Goal: Information Seeking & Learning: Compare options

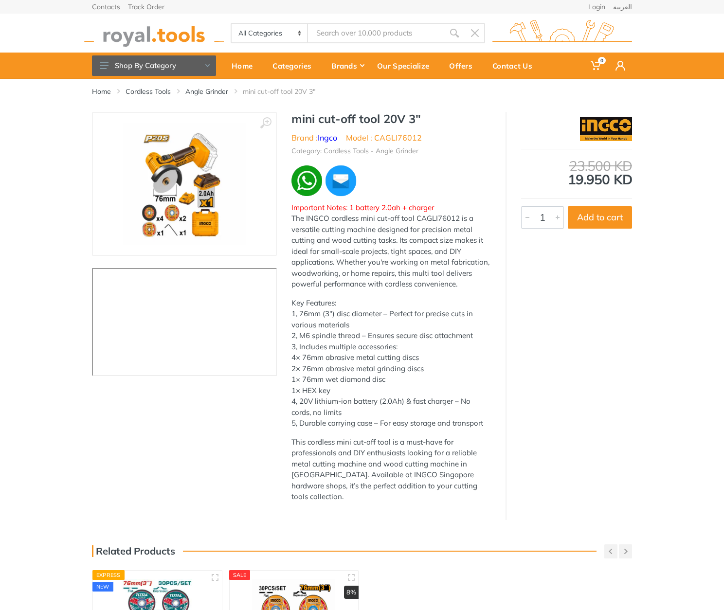
click at [301, 115] on h1 "mini cut-off tool 20V 3"" at bounding box center [390, 119] width 199 height 14
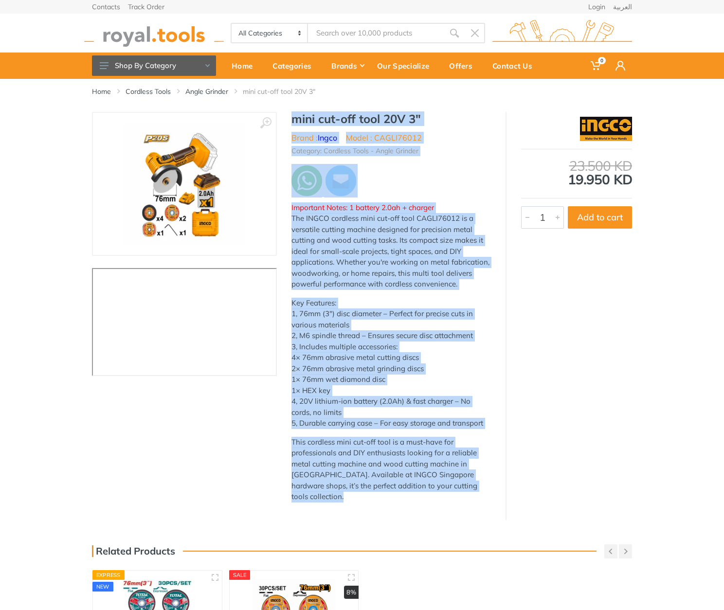
drag, startPoint x: 301, startPoint y: 115, endPoint x: 459, endPoint y: 488, distance: 405.8
click at [462, 493] on div "mini cut-off tool 20V 3" Brand : Ingco Model : CAGLI76012 Category: Cordless To…" at bounding box center [391, 311] width 229 height 398
copy div "mini cut-off tool 20V 3" Brand : Ingco Model : CAGLI76012 Category: Cordless To…"
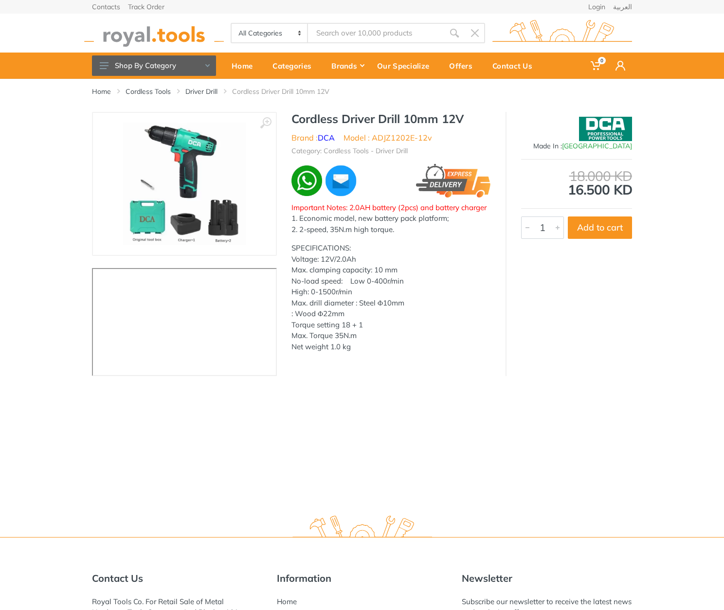
click at [305, 115] on h1 "Cordless Driver Drill 10mm 12V" at bounding box center [390, 119] width 199 height 14
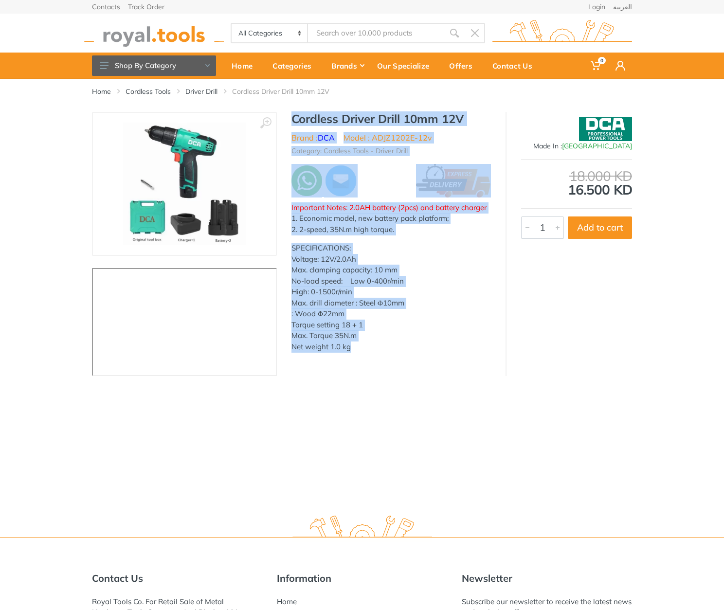
drag, startPoint x: 305, startPoint y: 116, endPoint x: 375, endPoint y: 344, distance: 238.7
click at [375, 345] on div "Cordless Driver Drill 10mm 12V Brand : DCA Model : ADJZ1202E-12v Category: Cord…" at bounding box center [391, 236] width 229 height 248
copy div "Cordless Driver Drill 10mm 12V Brand : DCA Model : ADJZ1202E-12v Category: Cord…"
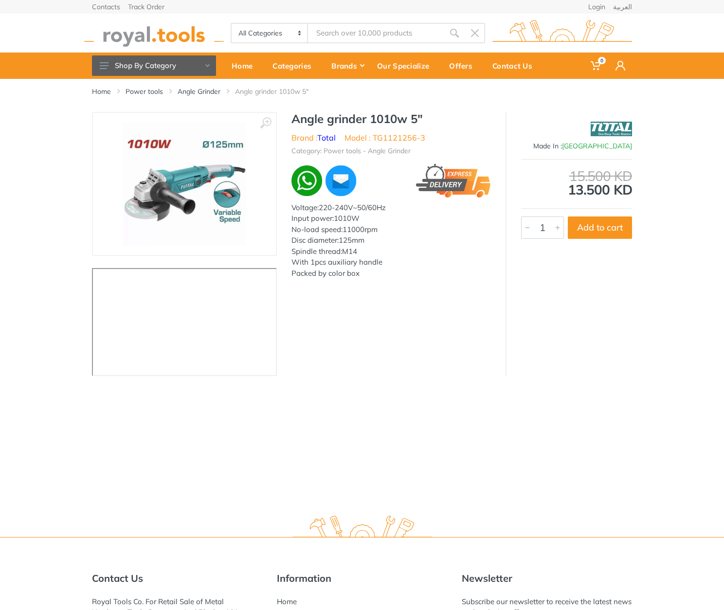
click at [300, 124] on h1 "Angle grinder 1010w 5"" at bounding box center [390, 119] width 199 height 14
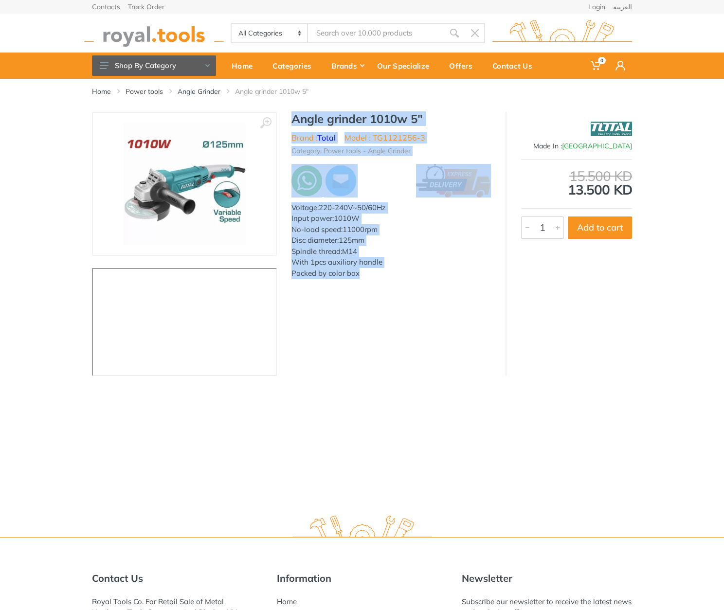
drag, startPoint x: 300, startPoint y: 124, endPoint x: 382, endPoint y: 279, distance: 176.0
click at [380, 279] on div "Angle grinder 1010w 5" Brand : Total Model : TG1121256-3 Category: Power tools …" at bounding box center [391, 198] width 229 height 173
copy div "Angle grinder 1010w 5" Brand : Total Model : TG1121256-3 Category: Power tools …"
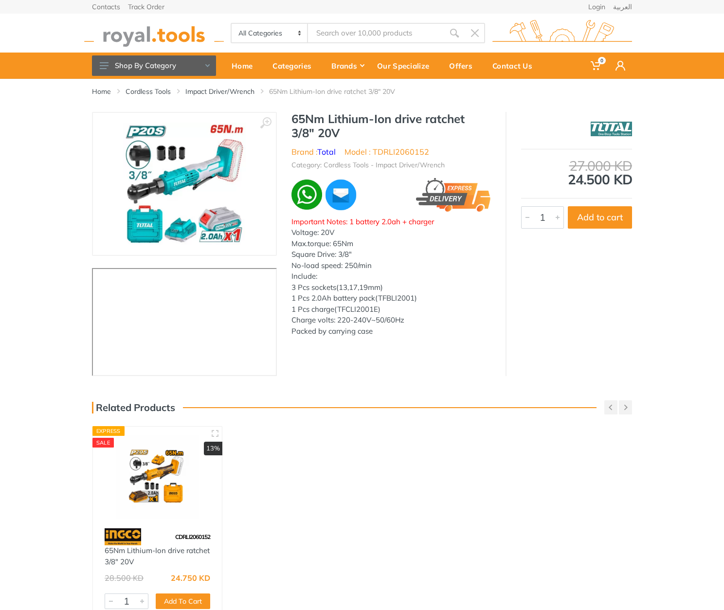
click at [305, 118] on h1 "65Nm Lithium-Ion drive ratchet 3/8" 20V" at bounding box center [390, 126] width 199 height 28
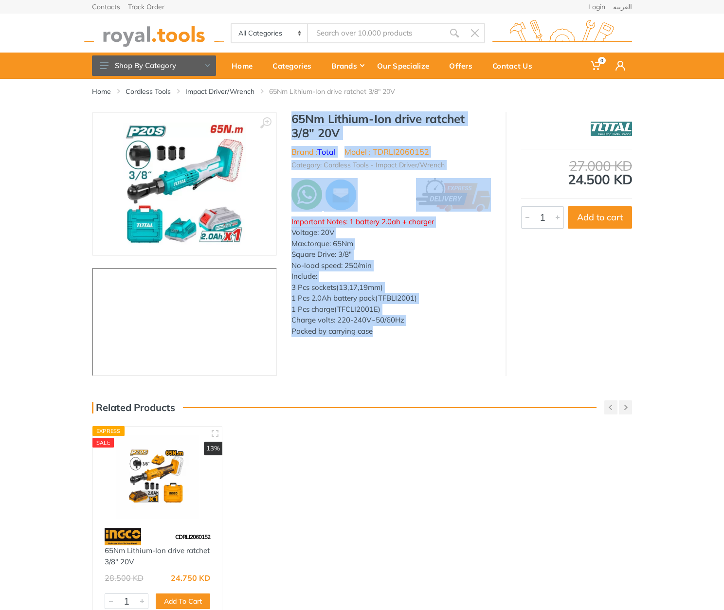
drag, startPoint x: 305, startPoint y: 119, endPoint x: 380, endPoint y: 328, distance: 222.8
click at [380, 328] on div "65Nm Lithium-Ion drive ratchet 3/8" 20V Brand : Total Model : TDRLI2060152 Cate…" at bounding box center [391, 227] width 229 height 231
copy div "65Nm Lithium-Ion drive ratchet 3/8" 20V Brand : Total Model : TDRLI2060152 Cate…"
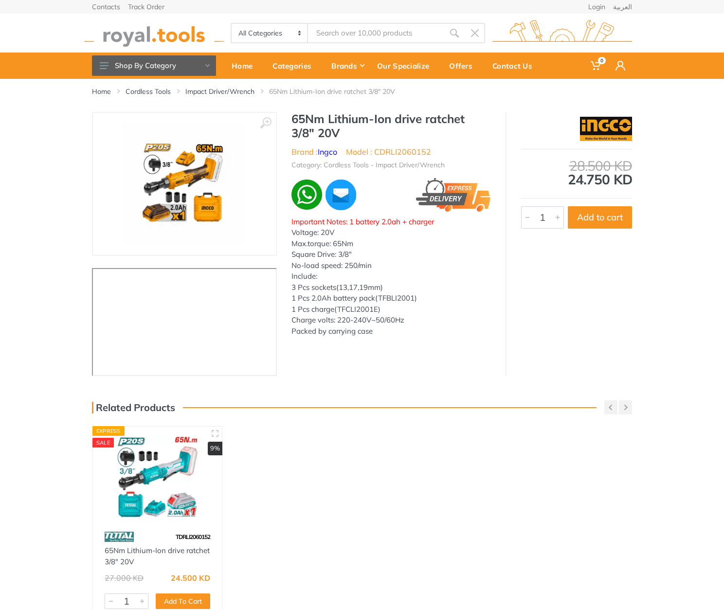
click at [293, 122] on h1 "65Nm Lithium-Ion drive ratchet 3/8" 20V" at bounding box center [390, 126] width 199 height 28
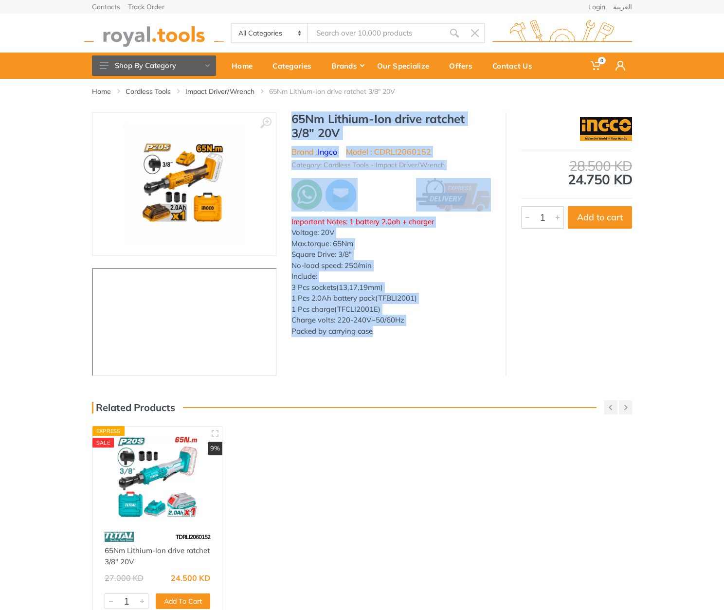
drag, startPoint x: 293, startPoint y: 122, endPoint x: 387, endPoint y: 333, distance: 230.8
click at [387, 333] on div "65Nm Lithium-Ion drive ratchet 3/8" 20V Brand : Ingco Model : CDRLI2060152 Cate…" at bounding box center [391, 227] width 229 height 231
copy div "65Nm Lithium-Ion drive ratchet 3/8" 20V Brand : Ingco Model : CDRLI2060152 Cate…"
